Goal: Task Accomplishment & Management: Manage account settings

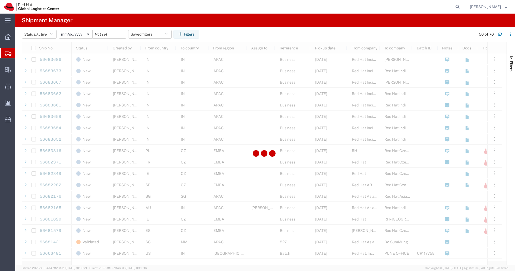
scroll to position [297, 0]
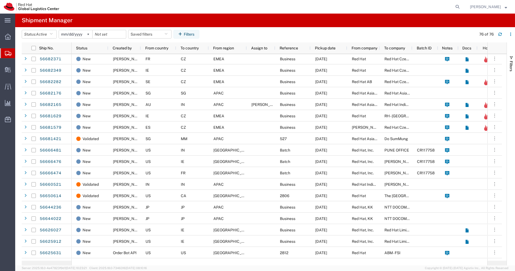
scroll to position [401, 0]
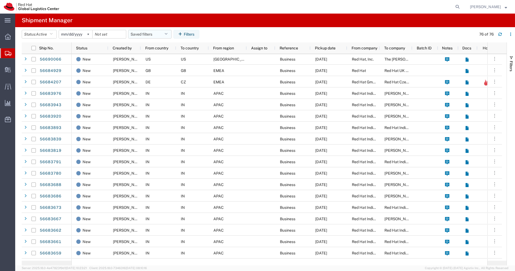
click at [167, 32] on icon "button" at bounding box center [165, 34] width 3 height 4
click at [156, 59] on span "APAC" at bounding box center [164, 58] width 71 height 10
type input "[DATE]"
